Goal: Task Accomplishment & Management: Complete application form

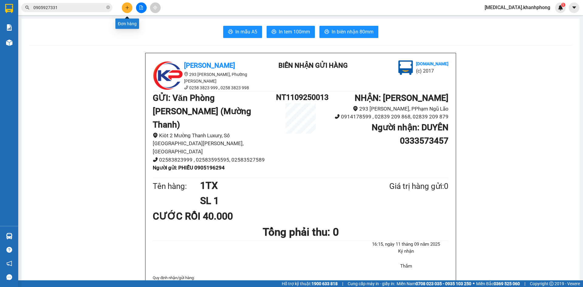
click at [128, 8] on icon "plus" at bounding box center [127, 7] width 4 height 4
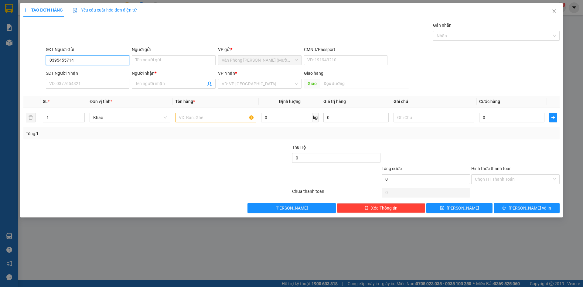
click at [66, 61] on input "0395455714" at bounding box center [88, 60] width 84 height 10
click at [87, 61] on input "03954555714" at bounding box center [88, 60] width 84 height 10
click at [86, 73] on div "0395455719 - SIM" at bounding box center [88, 72] width 76 height 7
type input "0395455719"
type input "SIM"
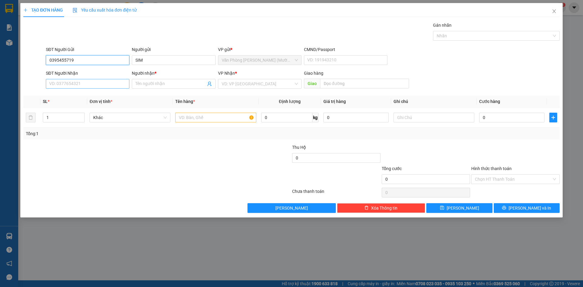
type input "0395455719"
click at [93, 85] on input "SĐT Người Nhận" at bounding box center [88, 84] width 84 height 10
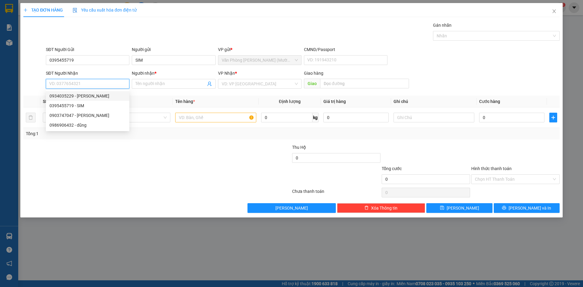
click at [91, 96] on div "0934035229 - [PERSON_NAME]" at bounding box center [88, 96] width 76 height 7
type input "0934035229"
type input "[PERSON_NAME]"
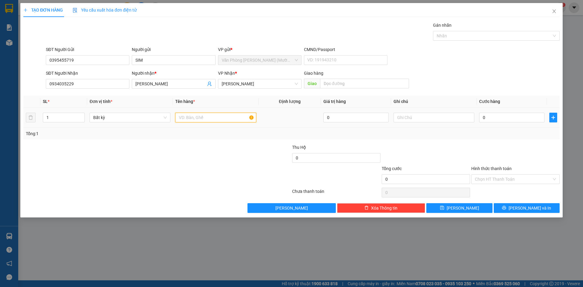
click at [208, 118] on input "text" at bounding box center [215, 118] width 81 height 10
type input "1 HỒ SƠ"
click at [497, 115] on input "0" at bounding box center [511, 118] width 65 height 10
type input "2"
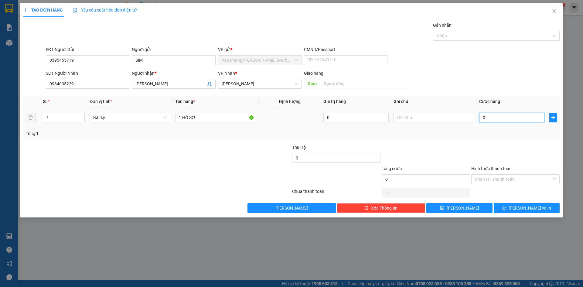
type input "2"
type input "20"
type input "20.000"
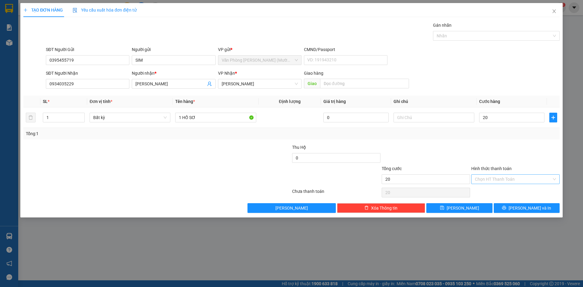
type input "20.000"
click at [496, 178] on input "Hình thức thanh toán" at bounding box center [513, 179] width 77 height 9
click at [492, 191] on div "Tại văn phòng" at bounding box center [515, 191] width 81 height 7
type input "0"
click at [521, 209] on button "[PERSON_NAME] và In" at bounding box center [527, 208] width 66 height 10
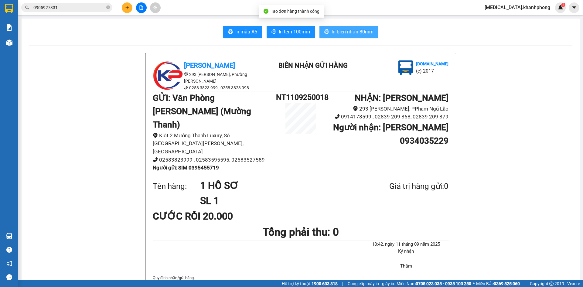
click at [355, 31] on span "In biên nhận 80mm" at bounding box center [353, 32] width 42 height 8
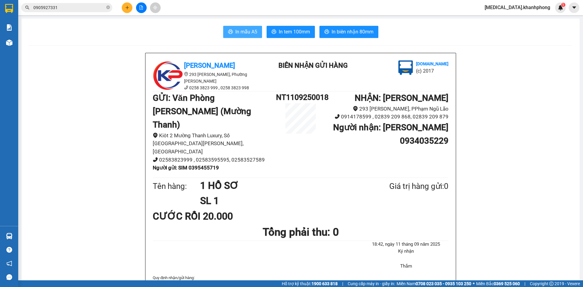
click at [235, 35] on span "In mẫu A5" at bounding box center [246, 32] width 22 height 8
click at [127, 6] on icon "plus" at bounding box center [127, 7] width 0 height 3
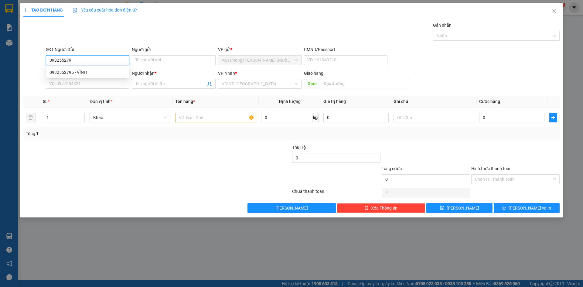
type input "0932552795"
drag, startPoint x: 99, startPoint y: 71, endPoint x: 99, endPoint y: 74, distance: 3.1
click at [99, 71] on div "0932552795 - VĨNH" at bounding box center [88, 72] width 76 height 7
type input "VĨNH"
type input "0932552795"
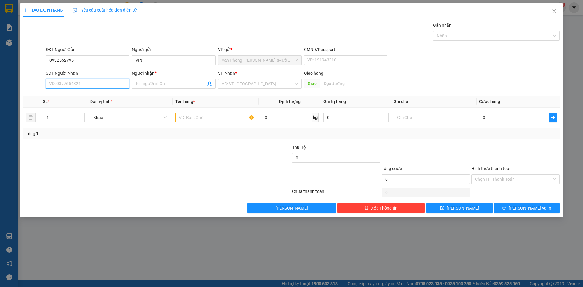
click at [100, 84] on input "SĐT Người Nhận" at bounding box center [88, 84] width 84 height 10
click at [98, 107] on div "0769460601 - PHÚC" at bounding box center [88, 105] width 76 height 7
type input "0769460601"
type input "PHÚC"
click at [195, 116] on input "text" at bounding box center [215, 118] width 81 height 10
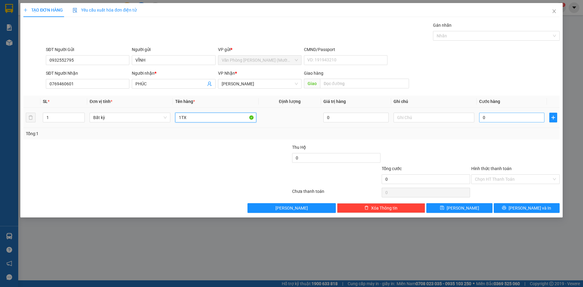
type input "1TX"
click at [491, 117] on input "0" at bounding box center [511, 118] width 65 height 10
type input "5"
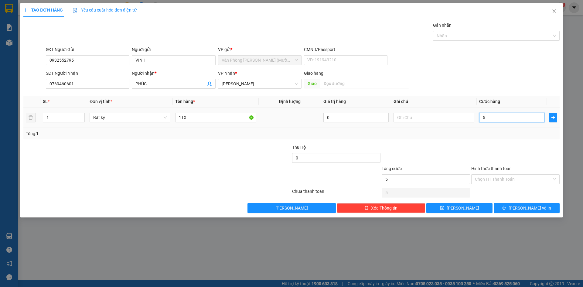
type input "50"
type input "50.000"
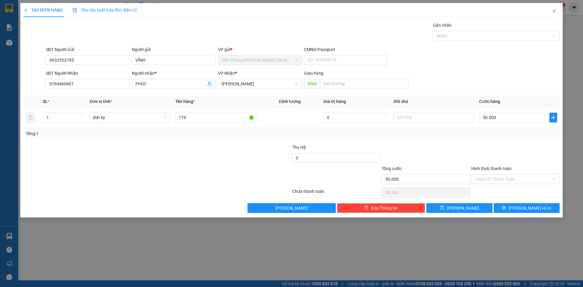
click at [457, 146] on div at bounding box center [426, 154] width 90 height 21
click at [485, 175] on input "Hình thức thanh toán" at bounding box center [513, 179] width 77 height 9
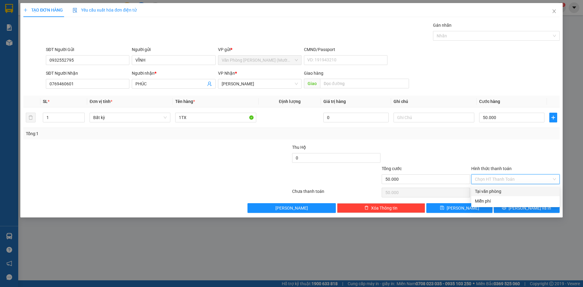
click at [487, 191] on div "Tại văn phòng" at bounding box center [515, 191] width 81 height 7
type input "0"
click at [522, 209] on span "[PERSON_NAME] và In" at bounding box center [530, 208] width 43 height 7
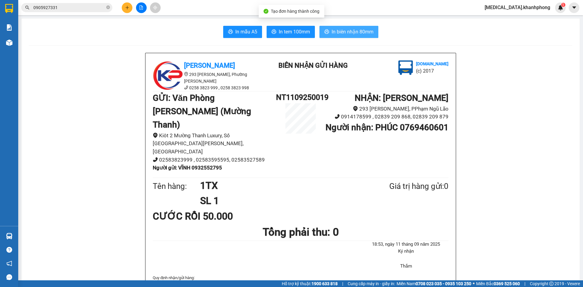
click at [364, 35] on span "In biên nhận 80mm" at bounding box center [353, 32] width 42 height 8
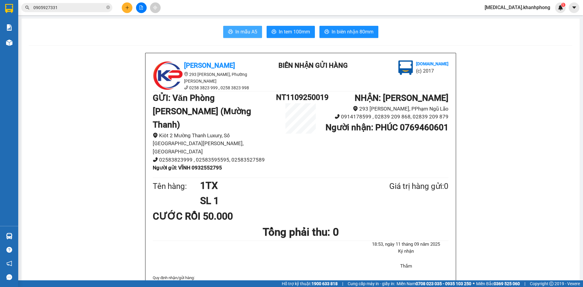
click at [237, 32] on span "In mẫu A5" at bounding box center [246, 32] width 22 height 8
